Goal: Information Seeking & Learning: Check status

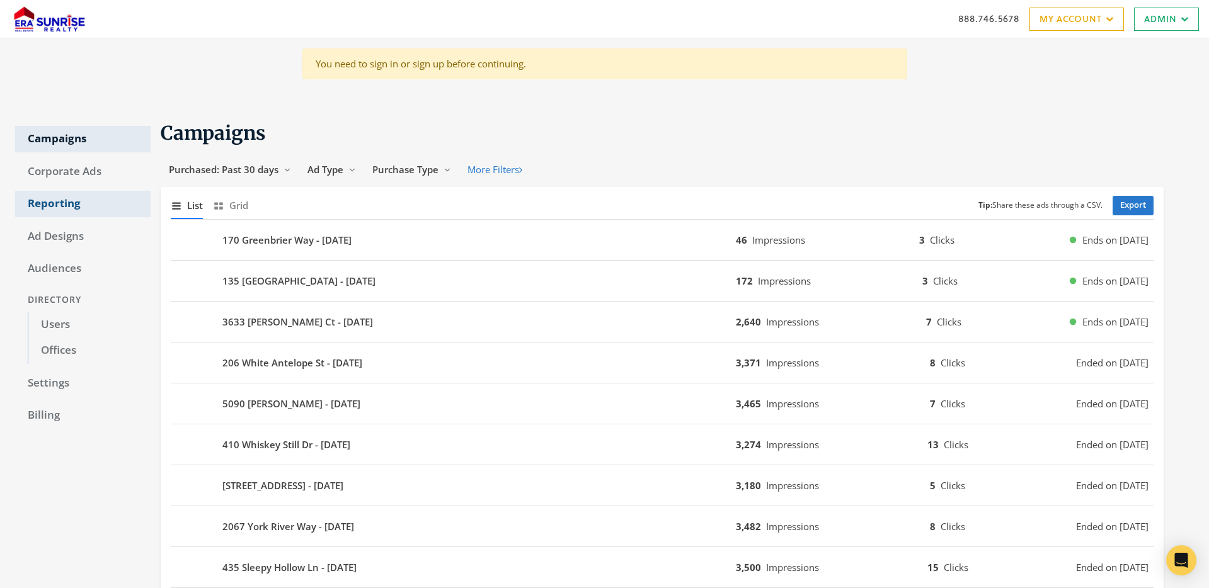
click at [45, 208] on link "Reporting" at bounding box center [82, 204] width 135 height 26
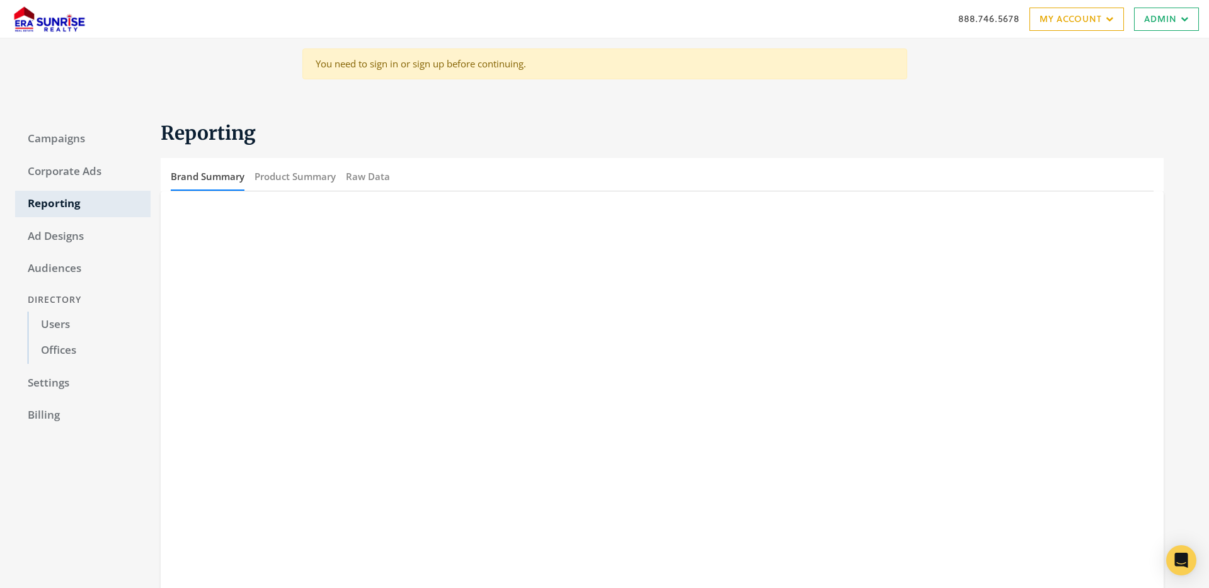
click at [273, 72] on body "888.746.5678 My Account My Campaigns Account Summary Compliance Dashboard Enter…" at bounding box center [604, 379] width 1209 height 758
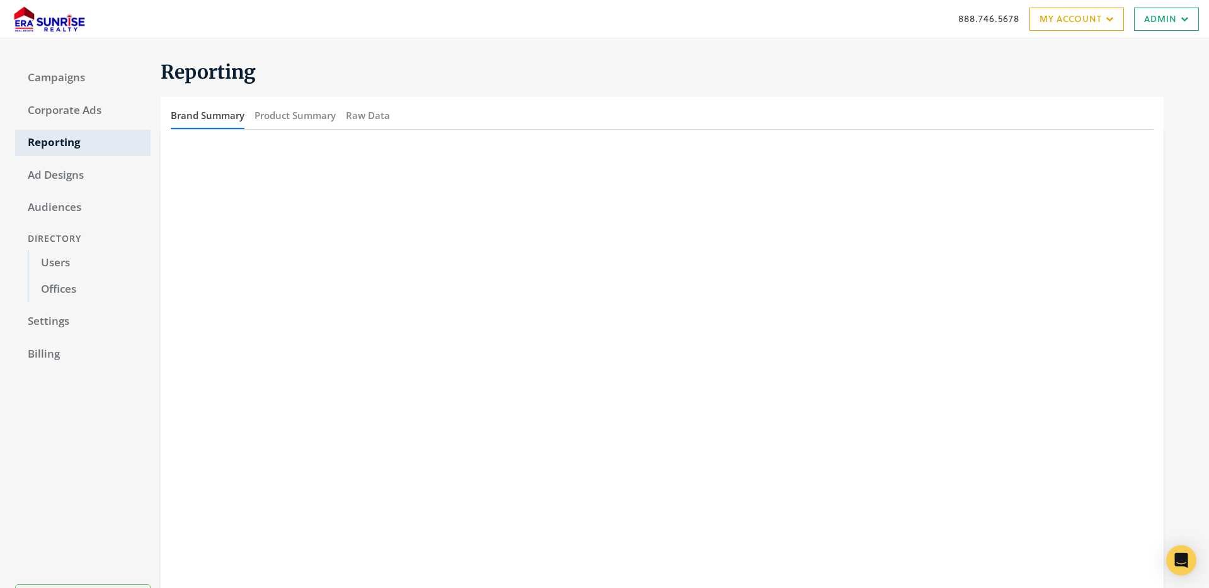
click at [488, 101] on div "Brand Summary Product Summary Raw Data" at bounding box center [662, 113] width 1003 height 32
click at [399, 115] on button "Invoiced Purchases" at bounding box center [390, 115] width 88 height 27
